Goal: Task Accomplishment & Management: Manage account settings

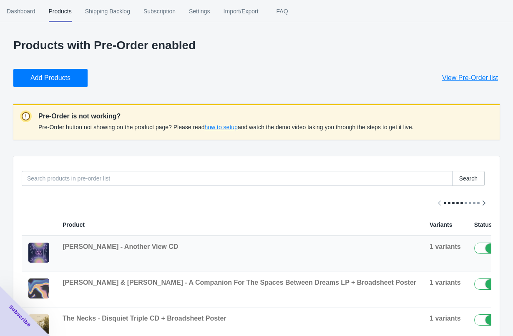
scroll to position [104, 0]
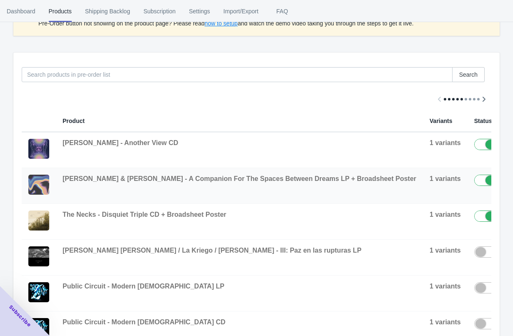
click at [510, 182] on button "button" at bounding box center [518, 182] width 16 height 15
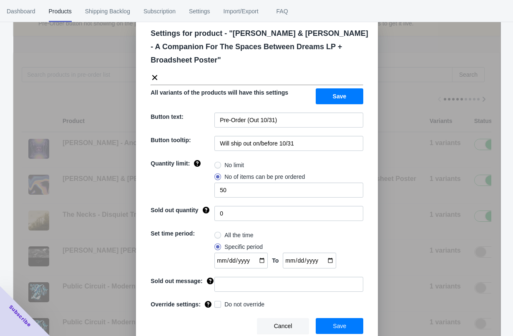
scroll to position [21, 0]
click at [288, 326] on span "Cancel" at bounding box center [283, 326] width 18 height 7
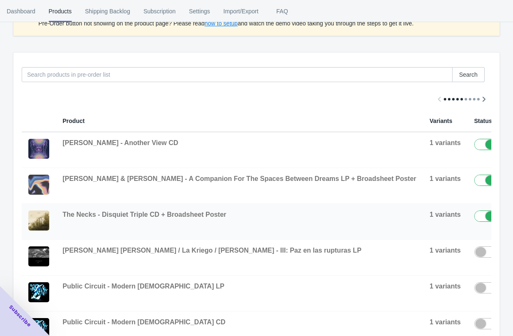
click at [467, 222] on td at bounding box center [485, 222] width 36 height 36
click at [474, 220] on label at bounding box center [487, 216] width 27 height 10
checkbox input "false"
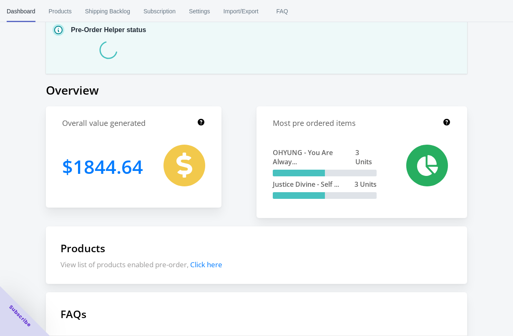
scroll to position [15, 0]
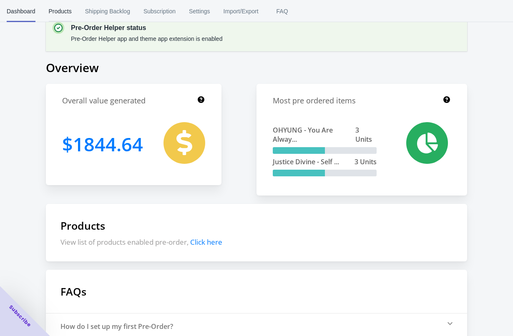
click at [65, 8] on span "Products" at bounding box center [60, 11] width 23 height 22
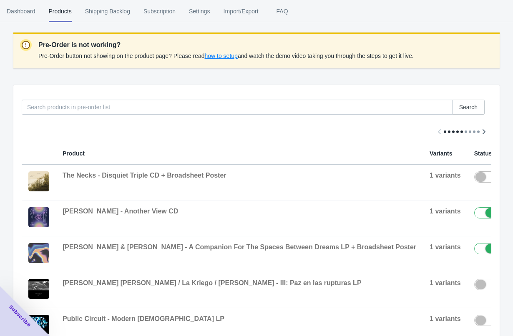
scroll to position [138, 0]
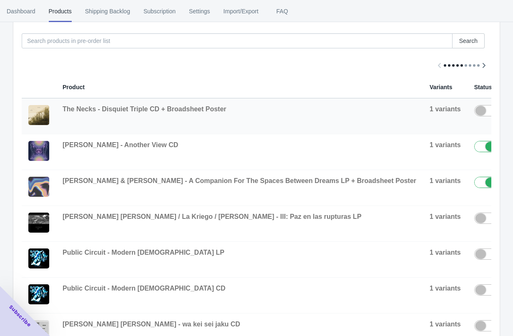
click at [474, 110] on label at bounding box center [487, 110] width 27 height 10
checkbox input "true"
click at [510, 117] on button "button" at bounding box center [518, 112] width 16 height 15
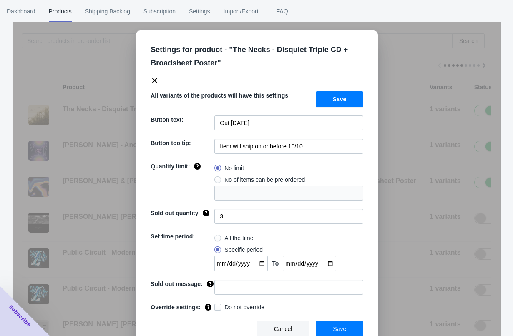
scroll to position [8, 0]
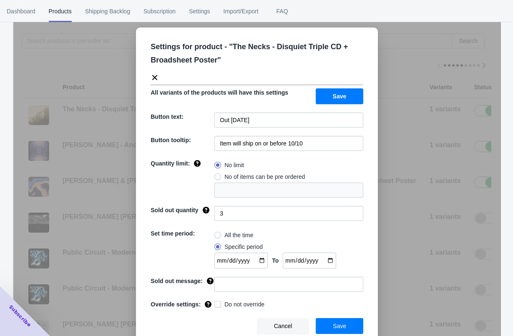
click at [339, 329] on span "Save" at bounding box center [339, 326] width 13 height 7
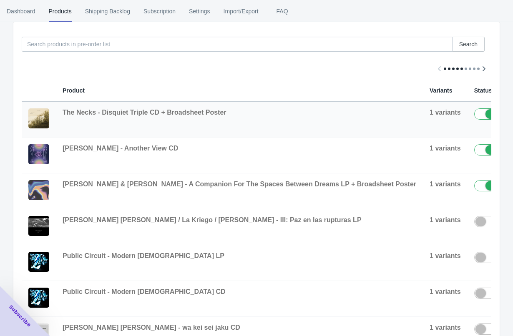
scroll to position [109, 0]
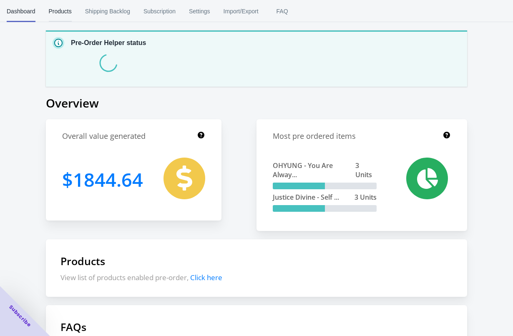
click at [56, 8] on span "Products" at bounding box center [60, 11] width 23 height 22
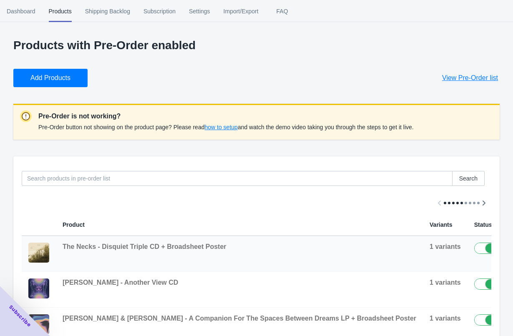
click at [474, 252] on label at bounding box center [487, 248] width 27 height 10
checkbox input "false"
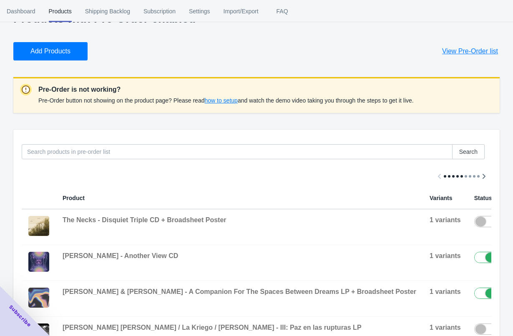
scroll to position [70, 0]
